Goal: Complete application form

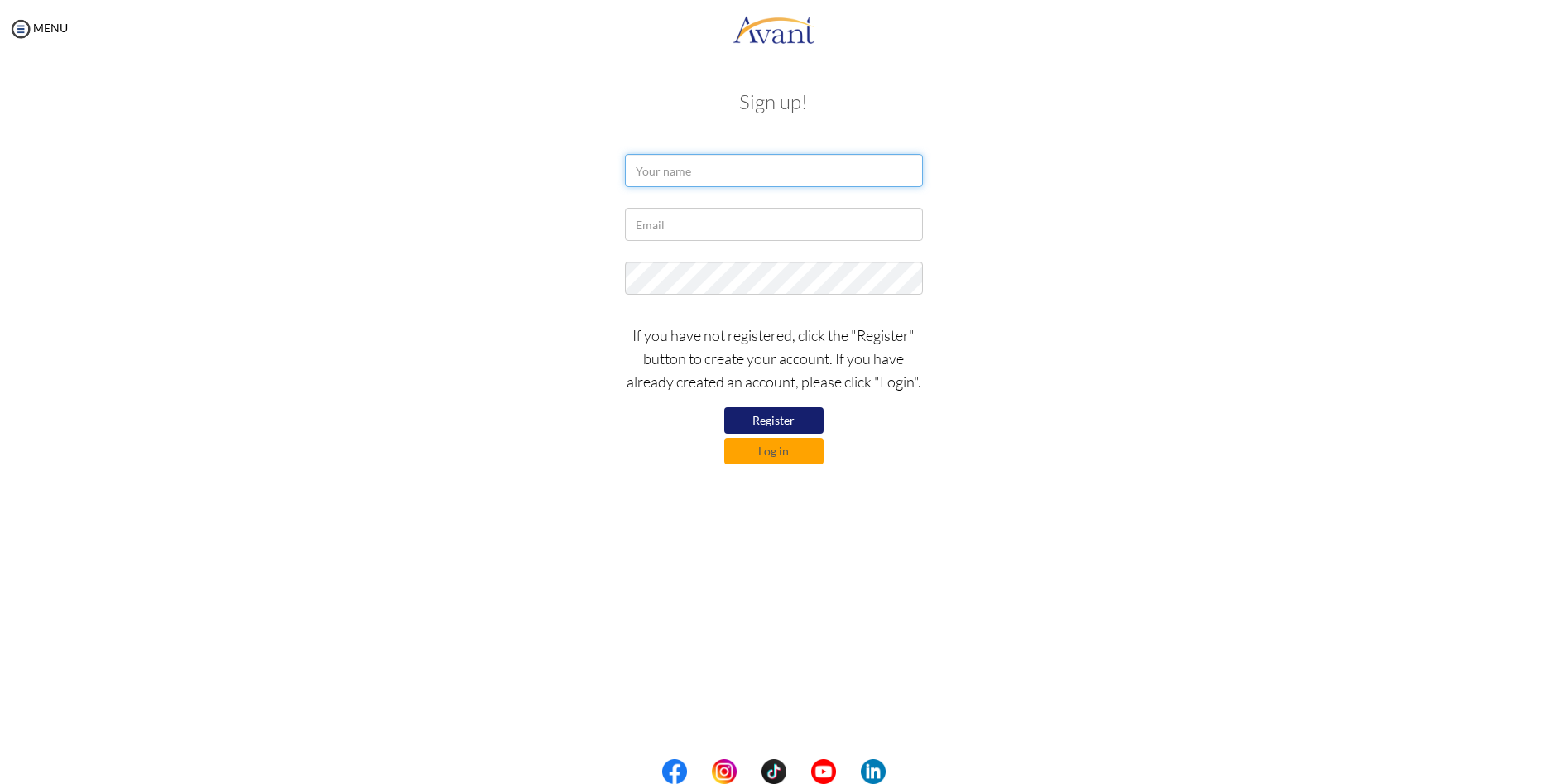
click at [696, 178] on input "text" at bounding box center [774, 170] width 298 height 33
type input "[PERSON_NAME]"
click at [652, 227] on input "text" at bounding box center [774, 224] width 298 height 33
type input "[EMAIL_ADDRESS][DOMAIN_NAME]"
click at [782, 410] on button "Register" at bounding box center [774, 420] width 100 height 26
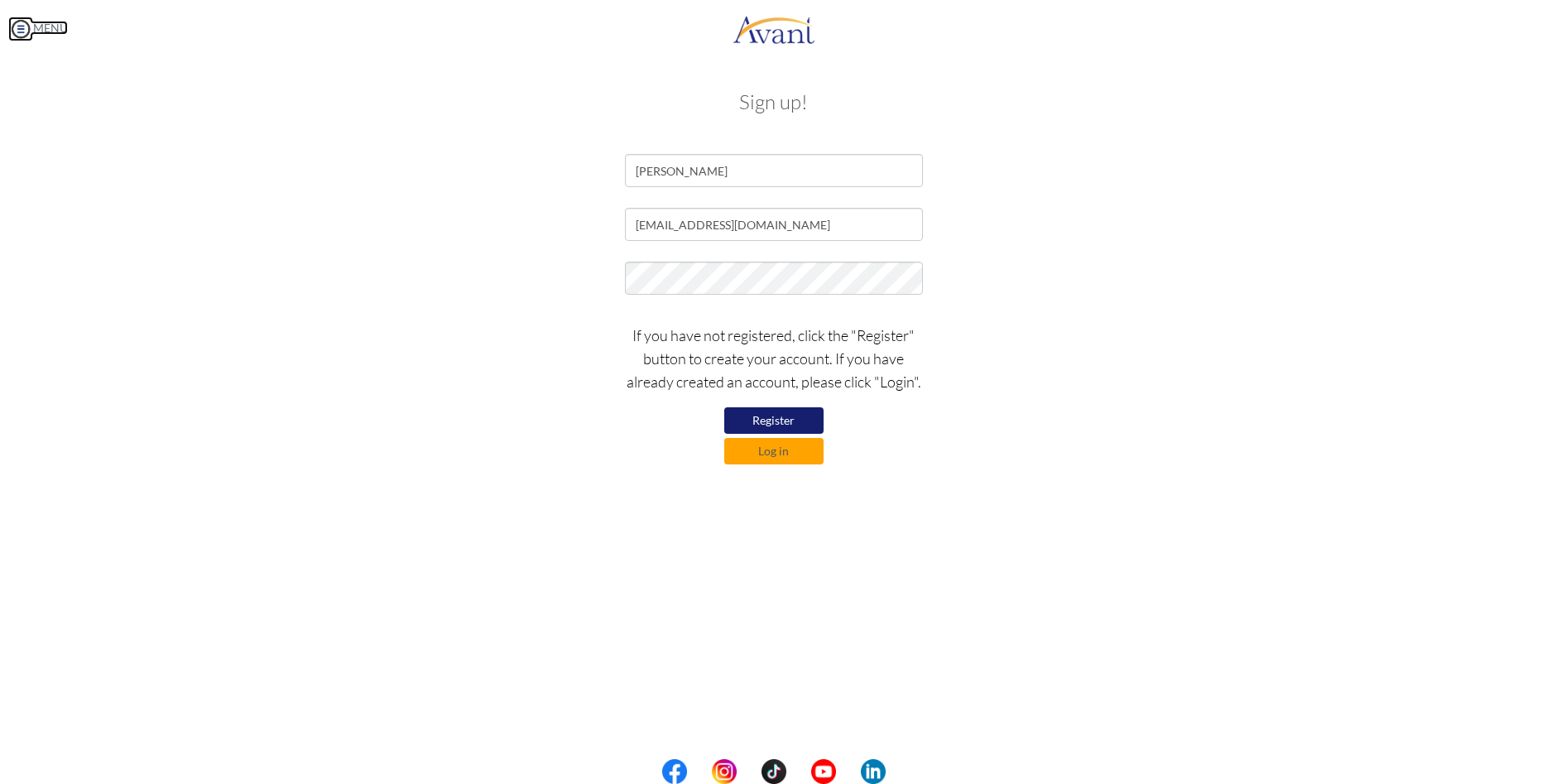
click at [26, 27] on img at bounding box center [20, 28] width 25 height 25
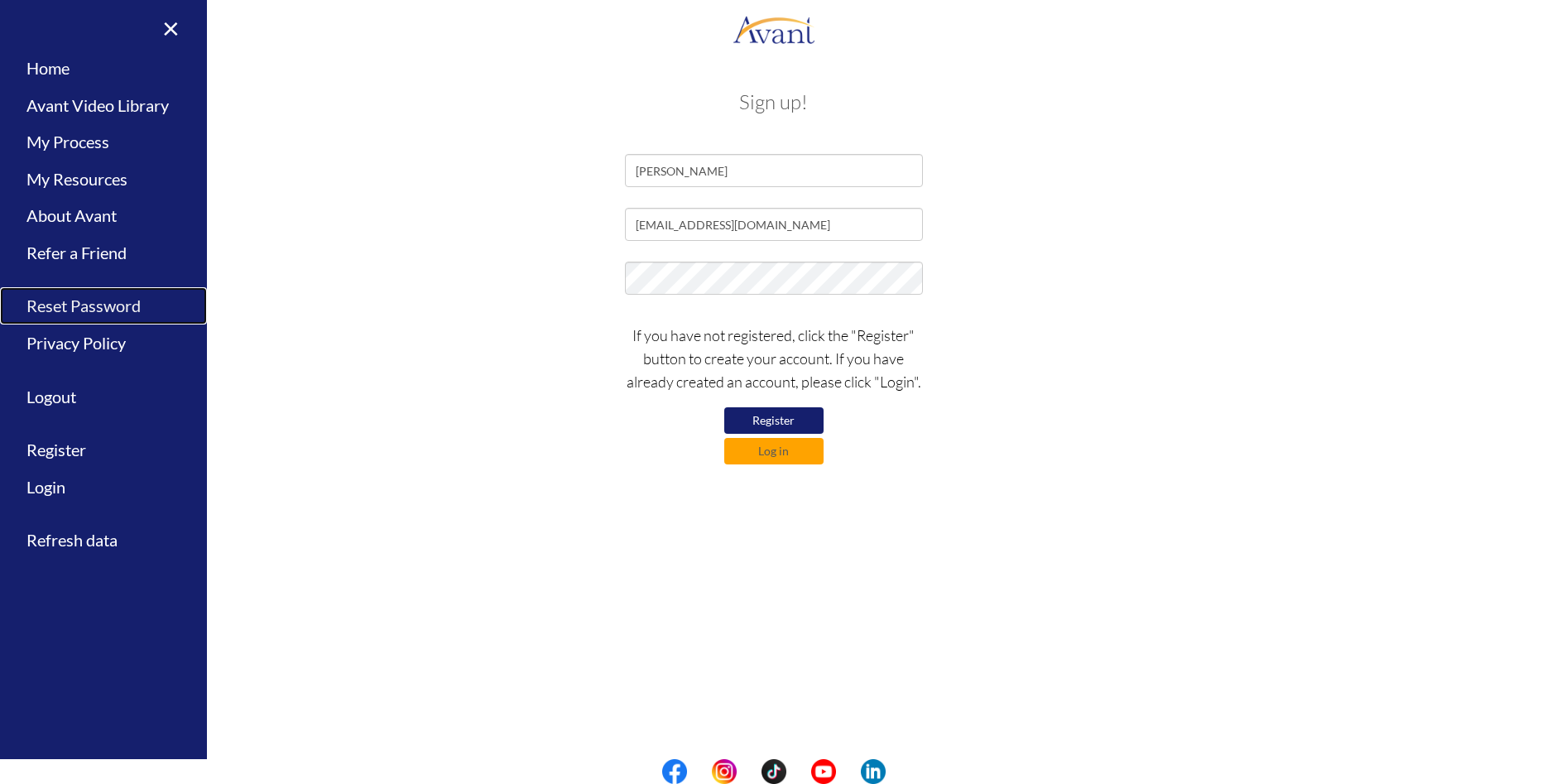
click at [121, 310] on link "Reset Password" at bounding box center [103, 306] width 207 height 37
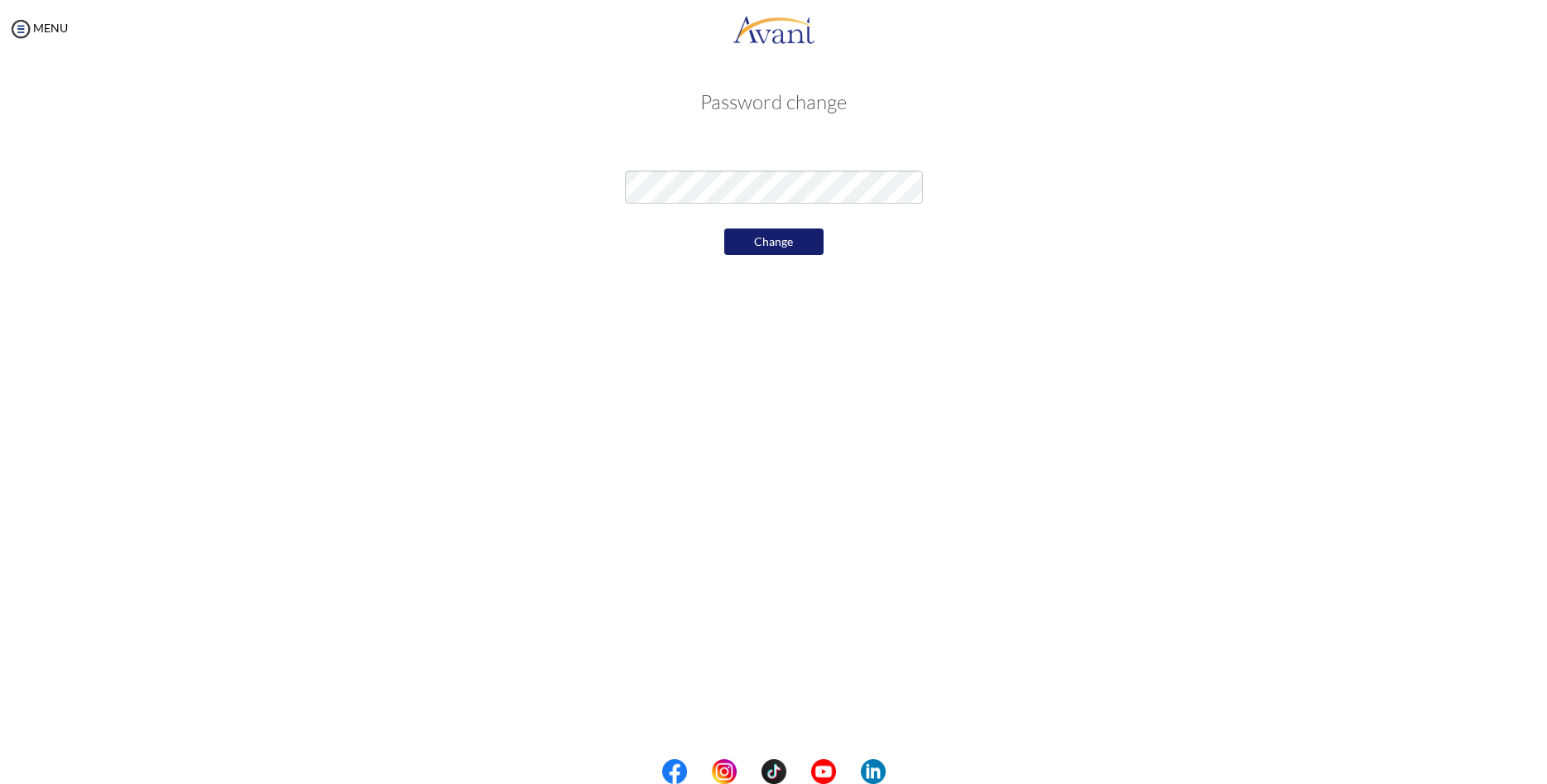
click at [501, 327] on div "My Status What is the next step? We would like you to watch the introductory vi…" at bounding box center [773, 450] width 1547 height 784
click at [792, 237] on button "Change" at bounding box center [774, 241] width 100 height 26
click at [465, 293] on div "My Status What is the next step? We would like you to watch the introductory vi…" at bounding box center [773, 450] width 1547 height 784
click at [785, 240] on button "Change" at bounding box center [774, 241] width 100 height 26
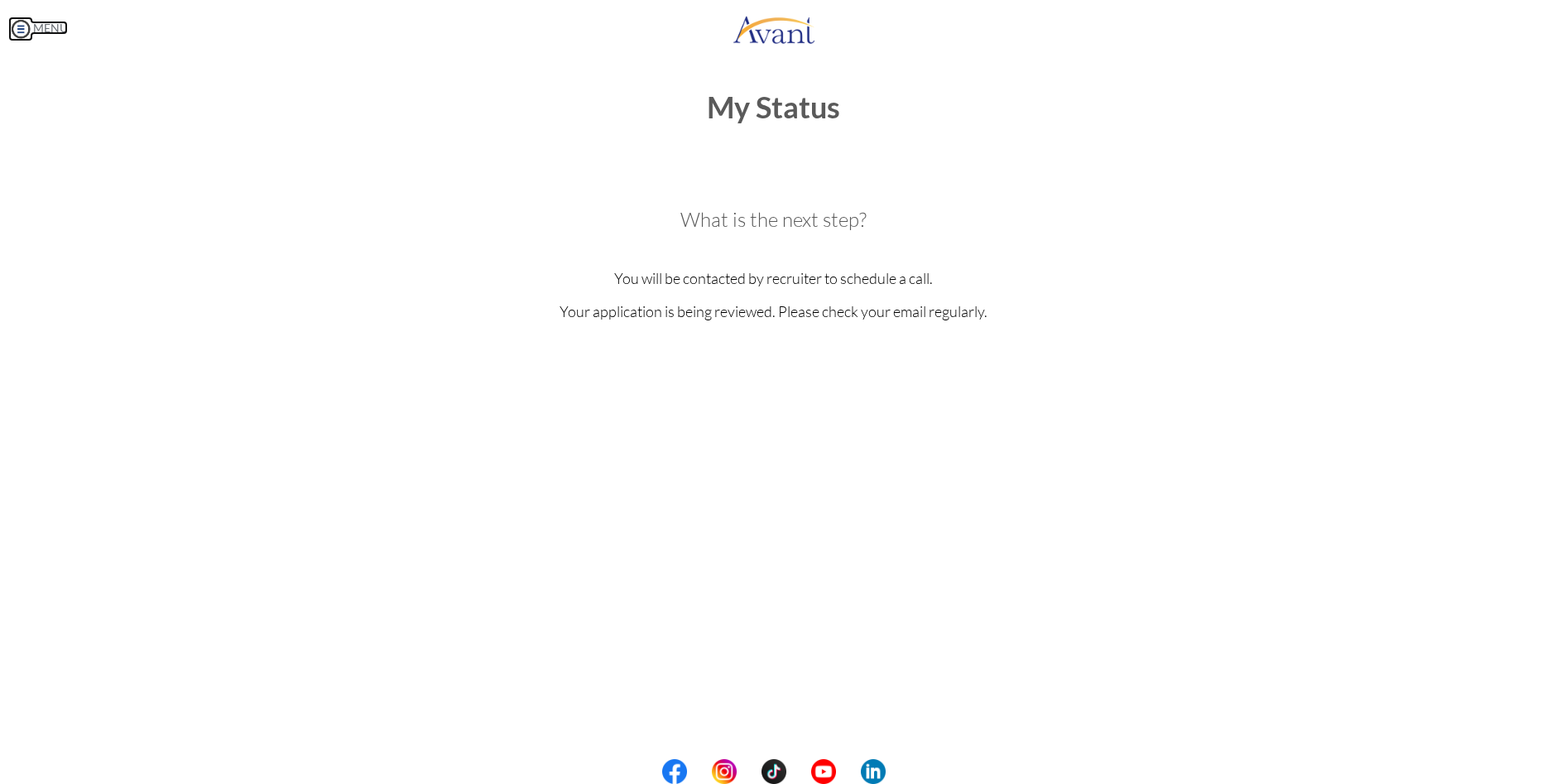
click at [17, 26] on img at bounding box center [20, 28] width 25 height 25
